Goal: Transaction & Acquisition: Download file/media

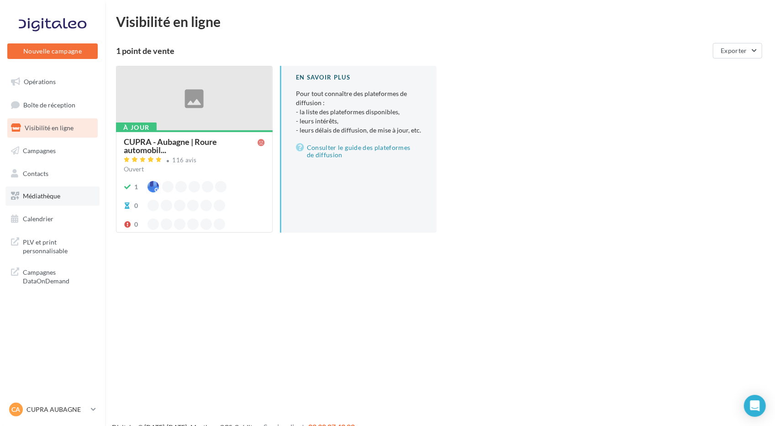
click at [49, 198] on span "Médiathèque" at bounding box center [41, 196] width 37 height 8
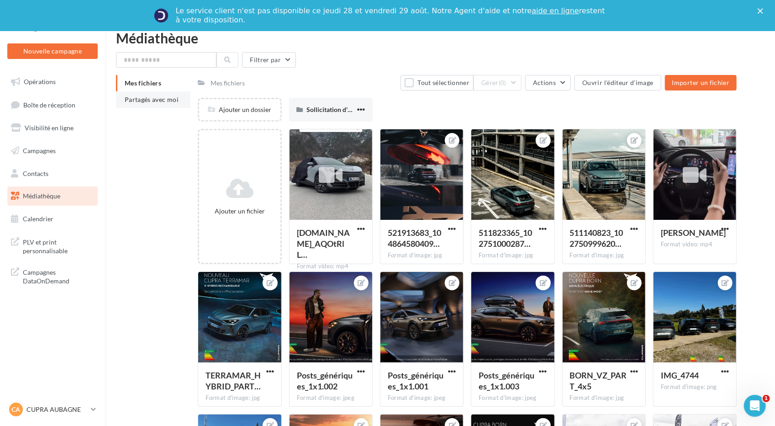
click at [162, 99] on span "Partagés avec moi" at bounding box center [152, 99] width 54 height 8
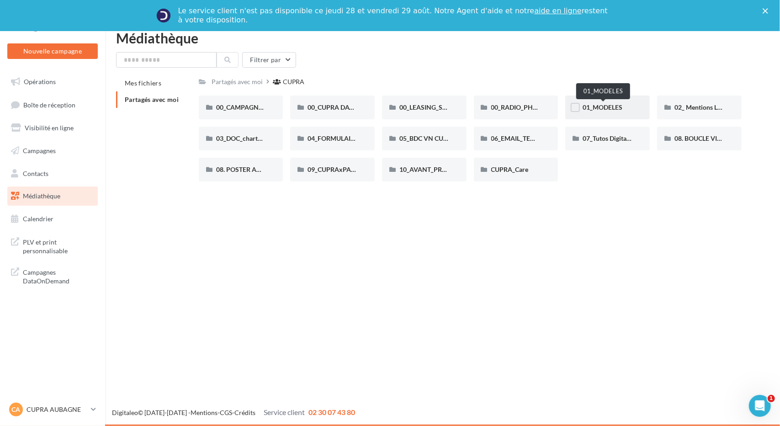
click at [620, 107] on span "01_MODELES" at bounding box center [602, 107] width 40 height 8
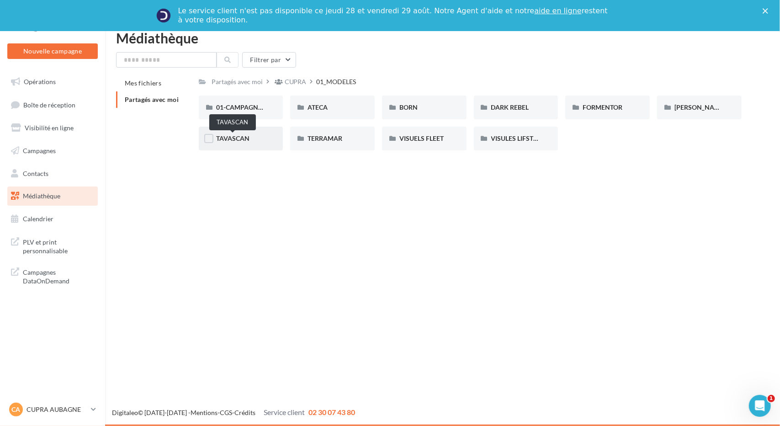
click at [224, 137] on span "TAVASCAN" at bounding box center [232, 138] width 33 height 8
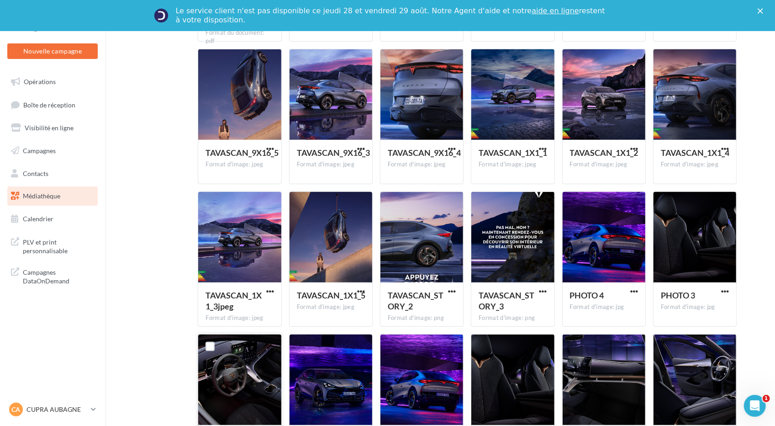
scroll to position [118, 0]
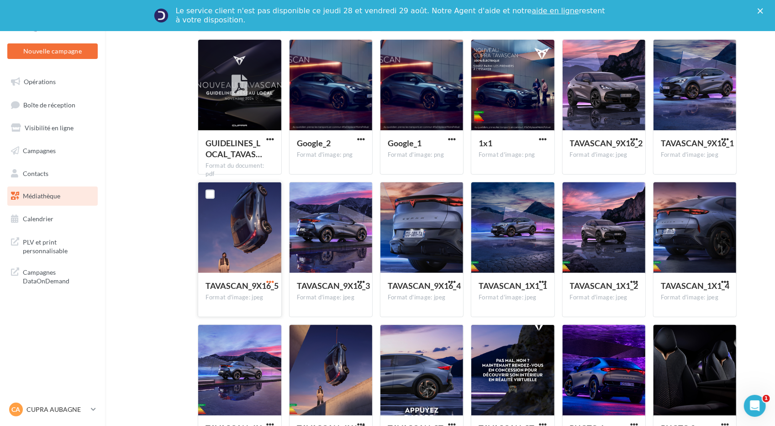
click at [271, 280] on span "button" at bounding box center [270, 282] width 8 height 8
click at [243, 304] on button "Télécharger" at bounding box center [230, 300] width 91 height 24
